Goal: Task Accomplishment & Management: Manage account settings

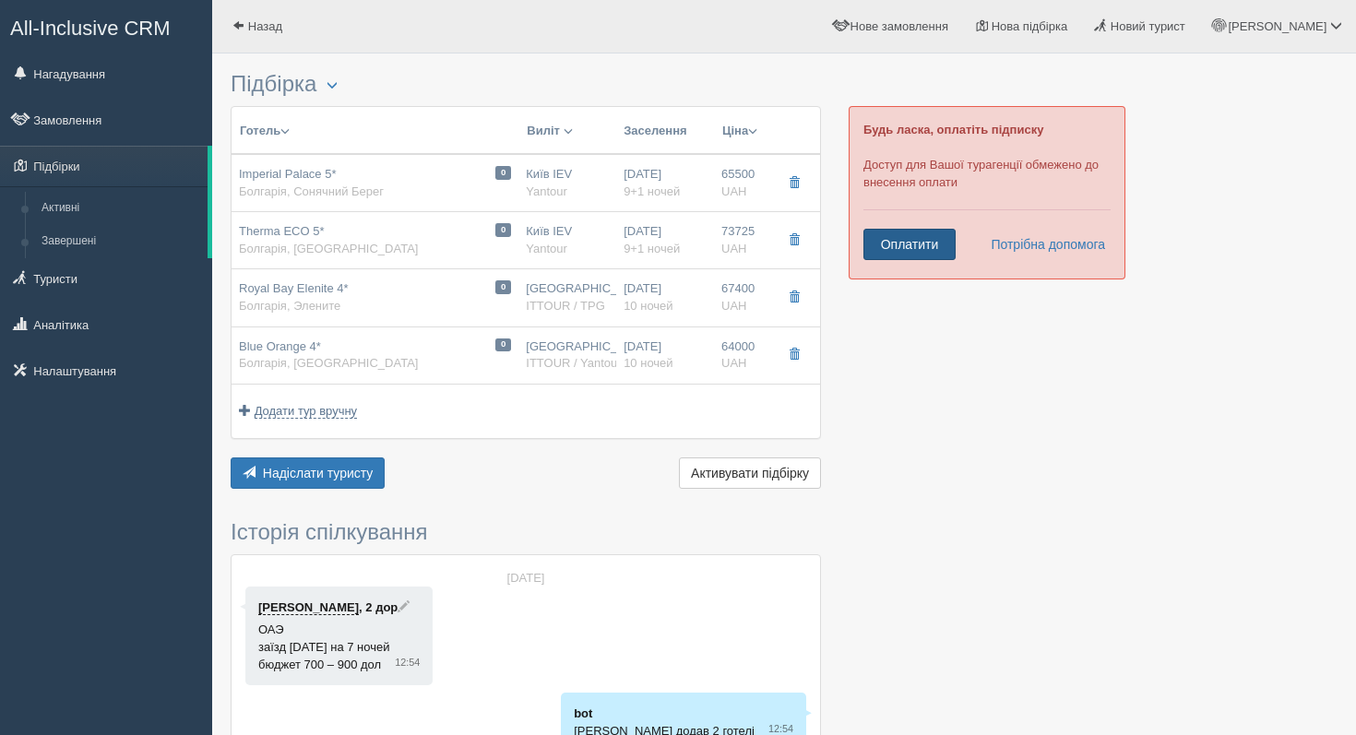
click at [905, 241] on link "Оплатити" at bounding box center [909, 244] width 92 height 31
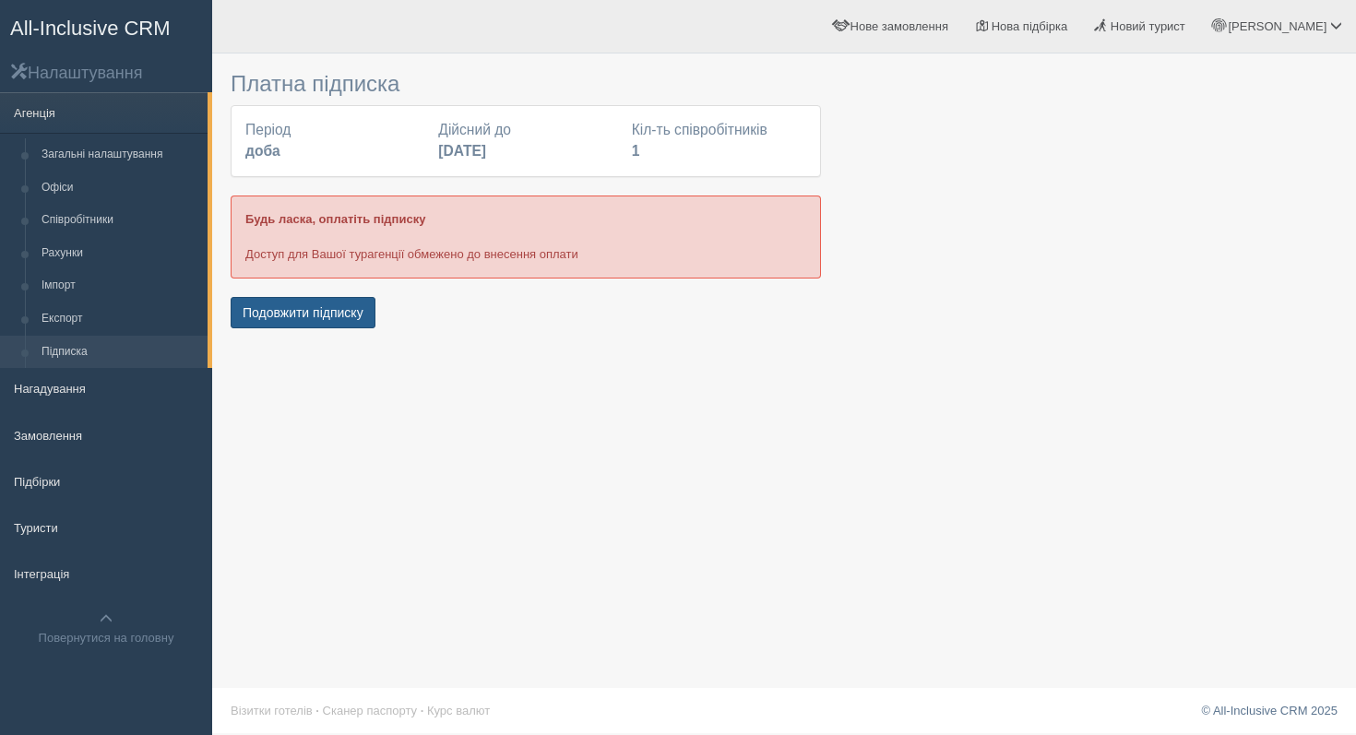
click at [355, 318] on button "Подовжити підписку" at bounding box center [303, 312] width 145 height 31
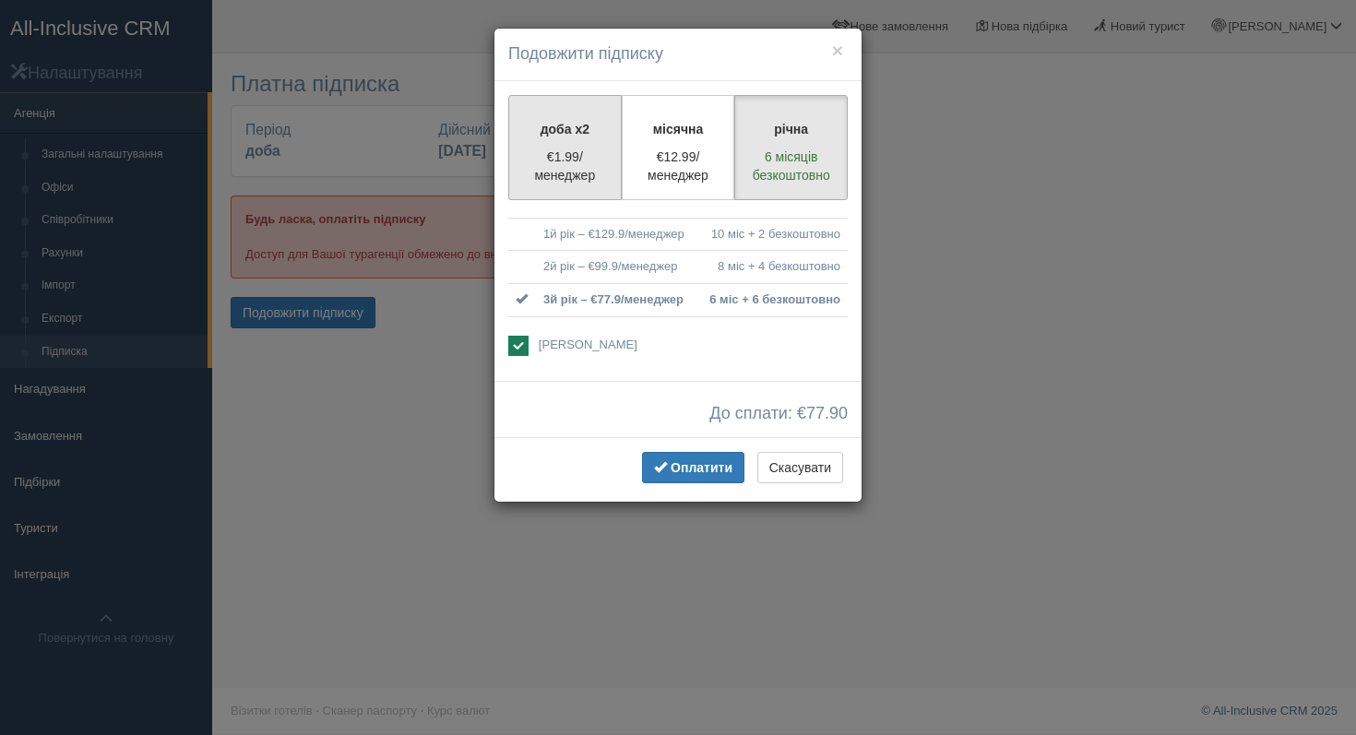
click at [555, 191] on label "доба x2 €1.99/менеджер" at bounding box center [564, 147] width 113 height 105
radio input "true"
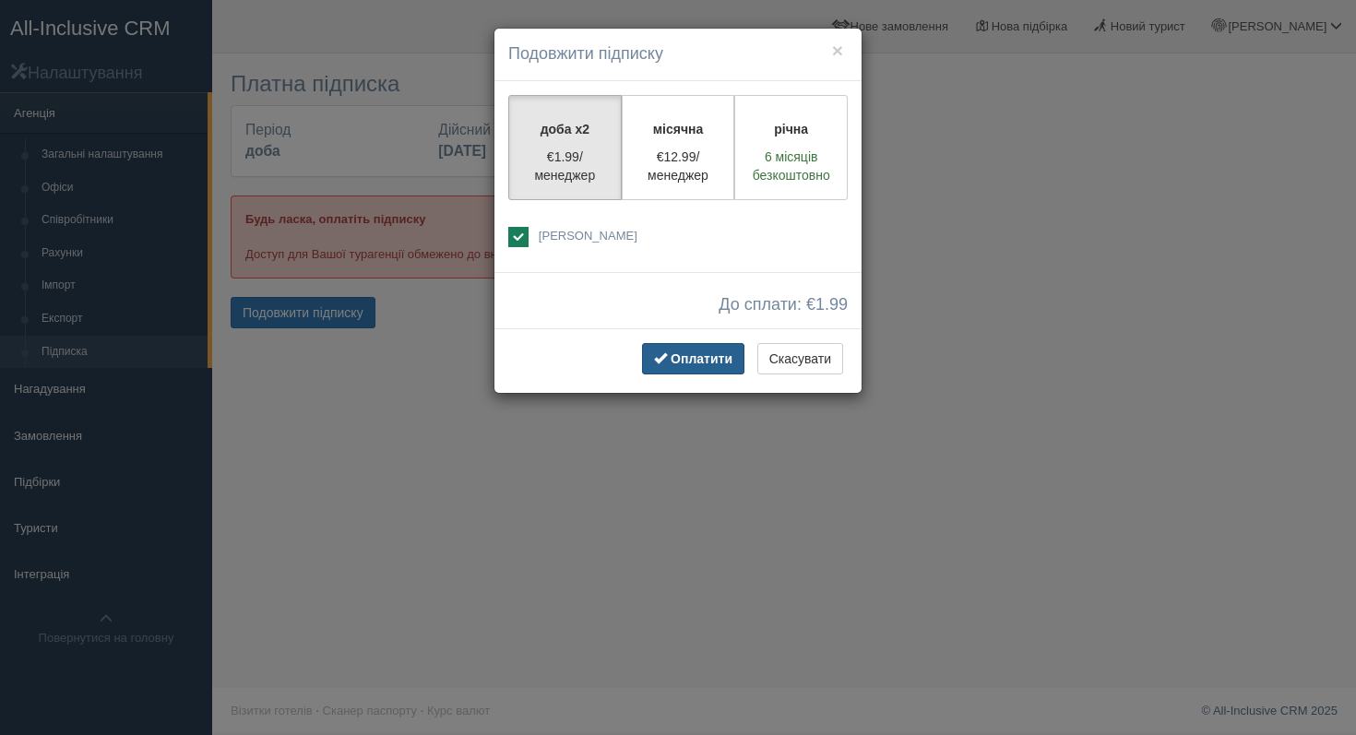
click at [661, 361] on span "button" at bounding box center [660, 357] width 13 height 13
